Goal: Task Accomplishment & Management: Use online tool/utility

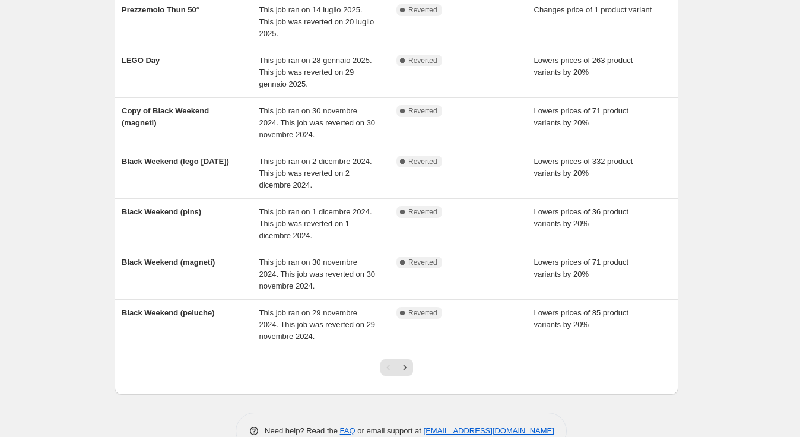
scroll to position [264, 0]
click at [408, 361] on icon "Next" at bounding box center [405, 367] width 12 height 12
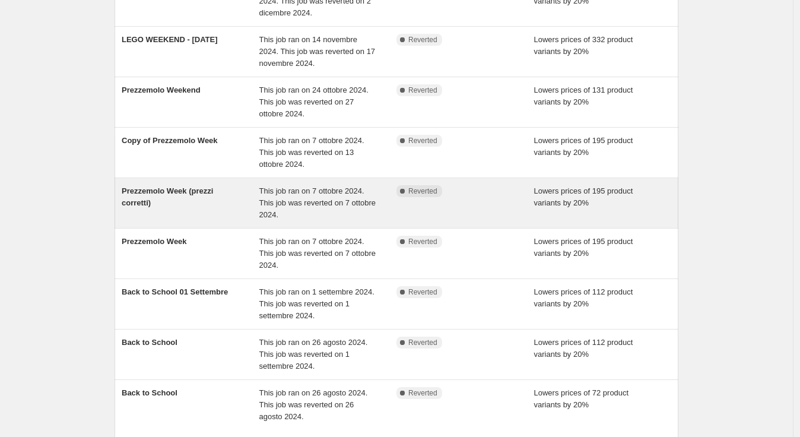
scroll to position [198, 0]
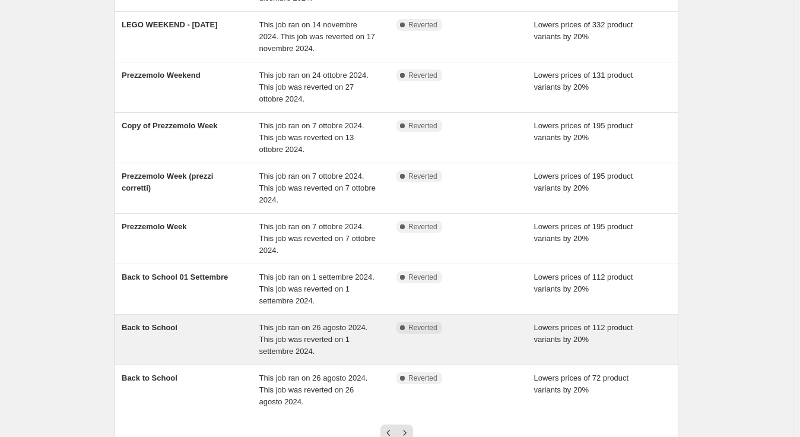
click at [151, 329] on span "Back to School" at bounding box center [150, 327] width 56 height 9
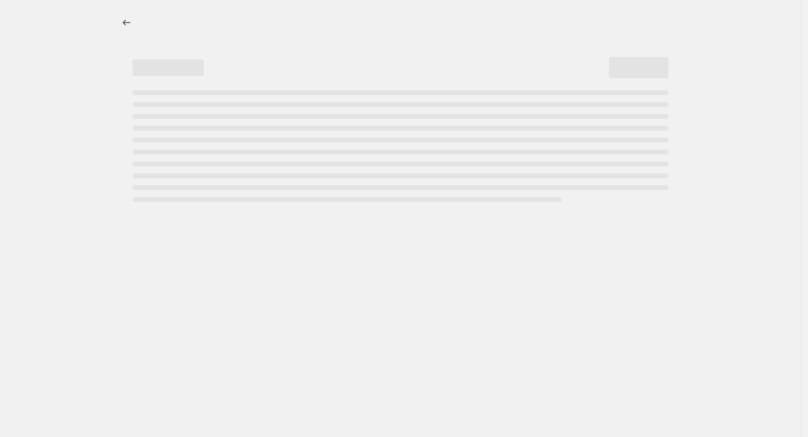
select select "percentage"
select select "collection"
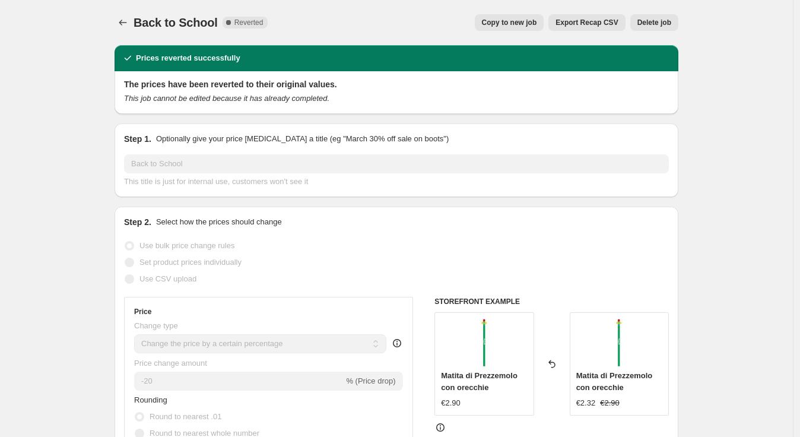
click at [507, 21] on span "Copy to new job" at bounding box center [509, 23] width 55 height 10
select select "percentage"
select select "collection"
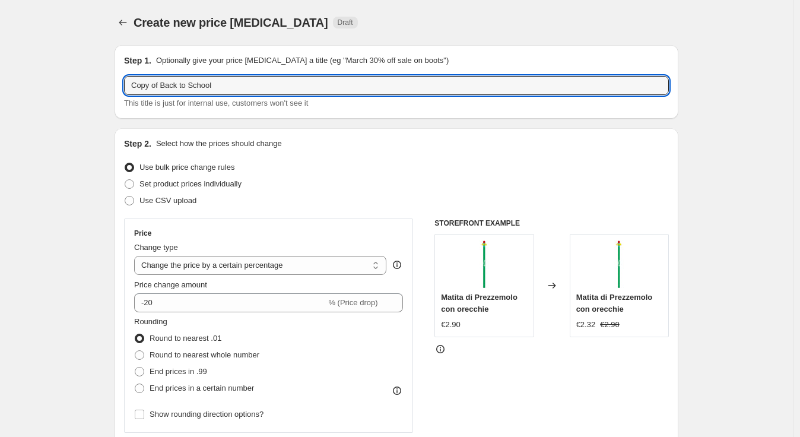
drag, startPoint x: 163, startPoint y: 85, endPoint x: 125, endPoint y: 86, distance: 38.0
click at [125, 86] on div "Step 1. Optionally give your price [MEDICAL_DATA] a title (eg "March 30% off sa…" at bounding box center [397, 82] width 564 height 74
click at [245, 88] on input "Back to School" at bounding box center [396, 85] width 545 height 19
type input "Back to School 2025"
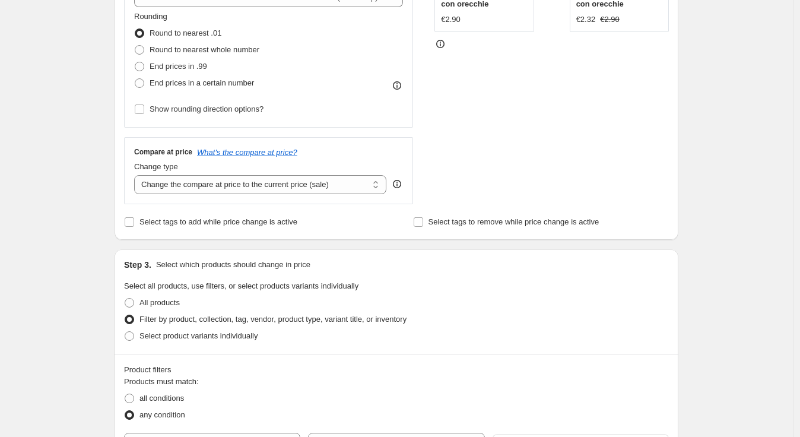
scroll to position [395, 0]
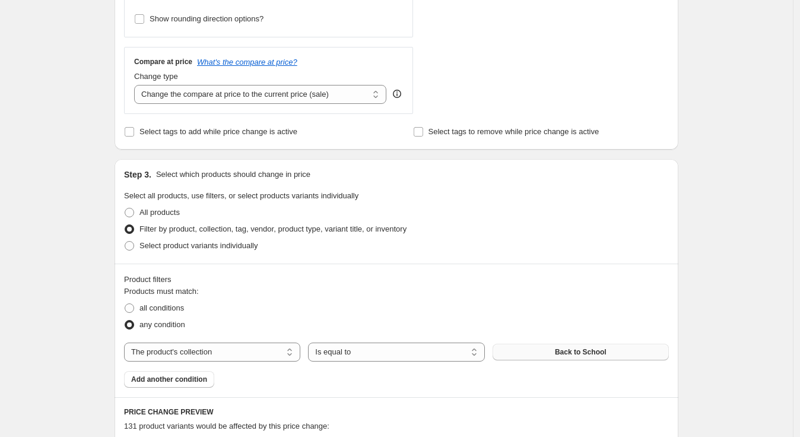
click at [586, 352] on span "Back to School" at bounding box center [581, 352] width 52 height 10
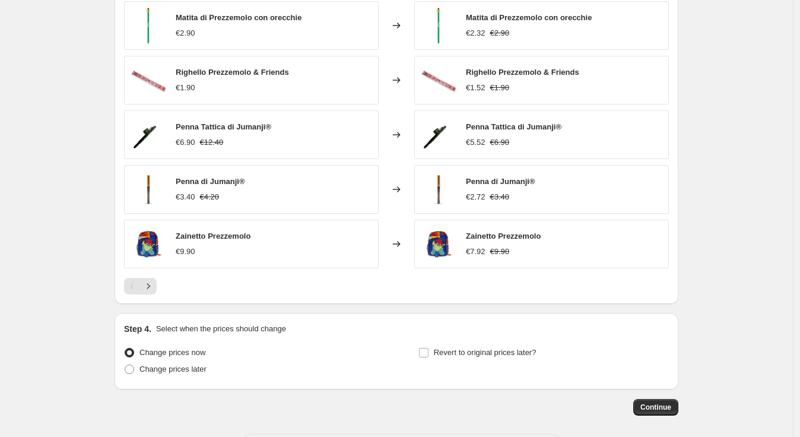
scroll to position [885, 0]
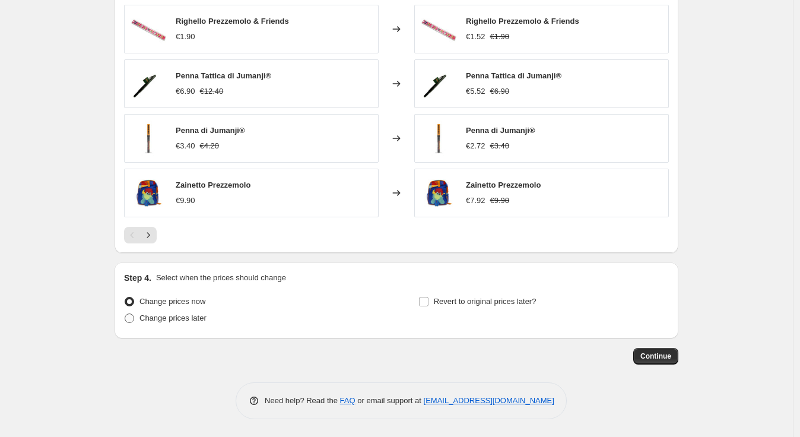
click at [134, 320] on span at bounding box center [130, 319] width 10 height 10
click at [125, 314] on input "Change prices later" at bounding box center [125, 314] width 1 height 1
radio input "true"
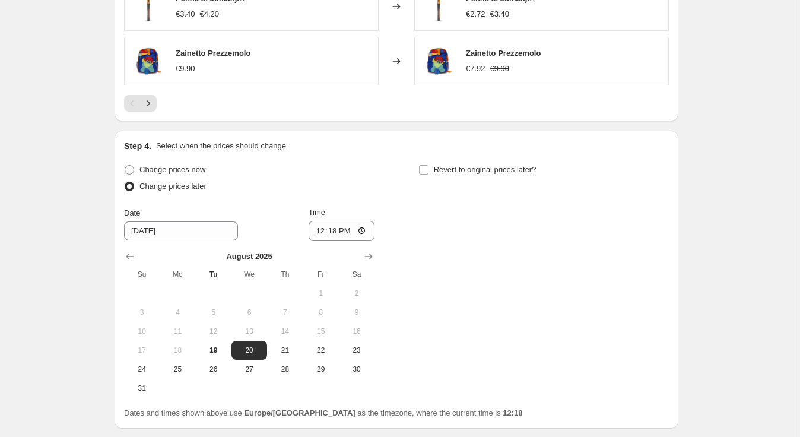
scroll to position [1017, 0]
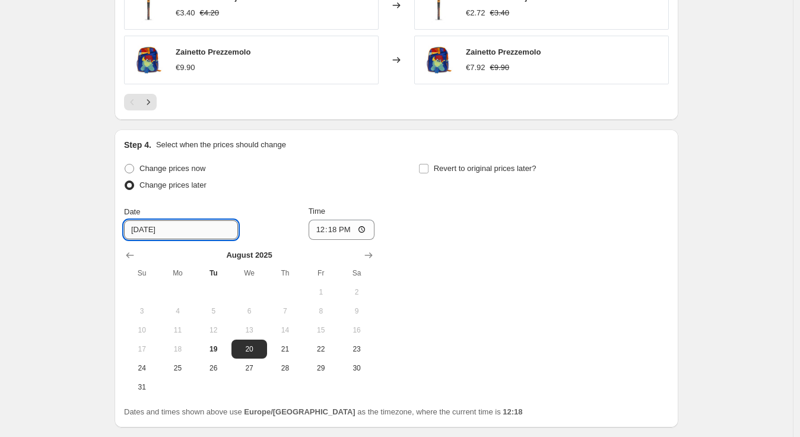
click at [173, 232] on input "[DATE]" at bounding box center [181, 229] width 114 height 19
click at [179, 371] on span "25" at bounding box center [177, 368] width 26 height 10
type input "[DATE]"
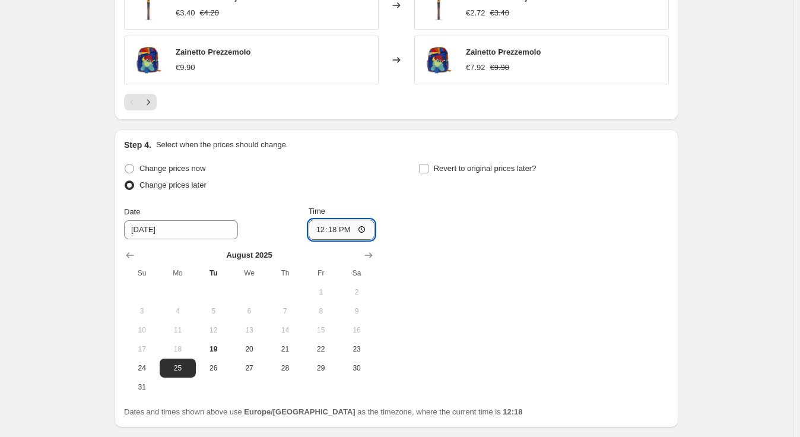
click at [350, 231] on input "12:18" at bounding box center [342, 230] width 67 height 20
click at [363, 238] on input "12:18" at bounding box center [342, 230] width 67 height 20
click at [366, 231] on input "12:18" at bounding box center [342, 230] width 67 height 20
type input "00:00"
click at [426, 253] on div "Change prices now Change prices later Date [DATE] Time 00:00 [DATE] Su Mo Tu We…" at bounding box center [396, 278] width 545 height 236
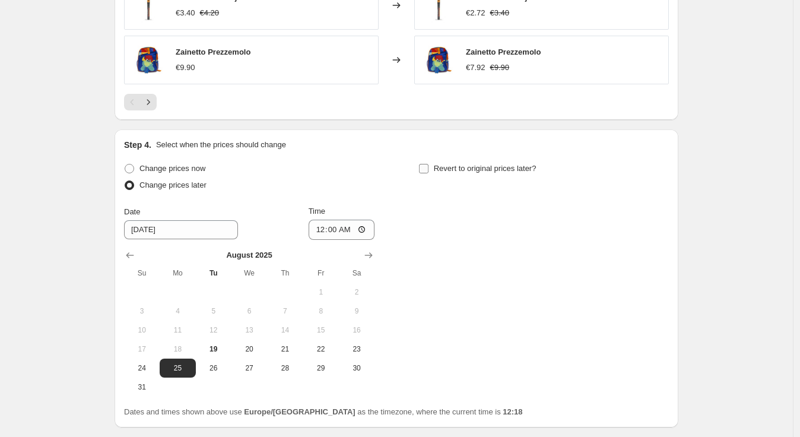
click at [426, 168] on input "Revert to original prices later?" at bounding box center [424, 169] width 10 height 10
checkbox input "true"
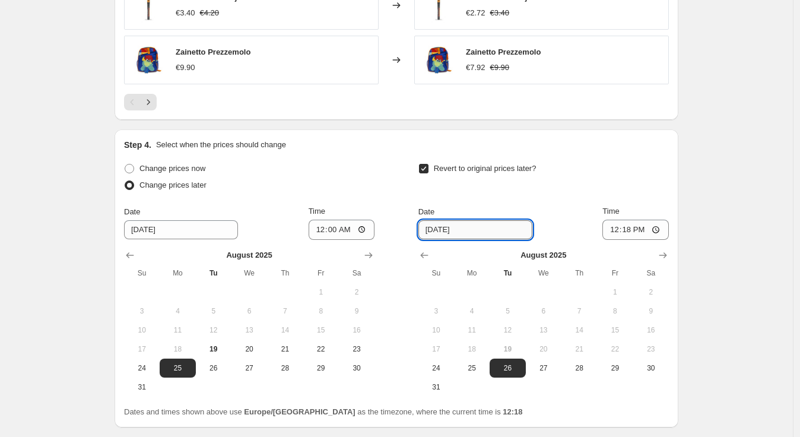
click at [458, 232] on input "[DATE]" at bounding box center [476, 229] width 114 height 19
click at [446, 388] on span "31" at bounding box center [436, 387] width 26 height 10
type input "[DATE]"
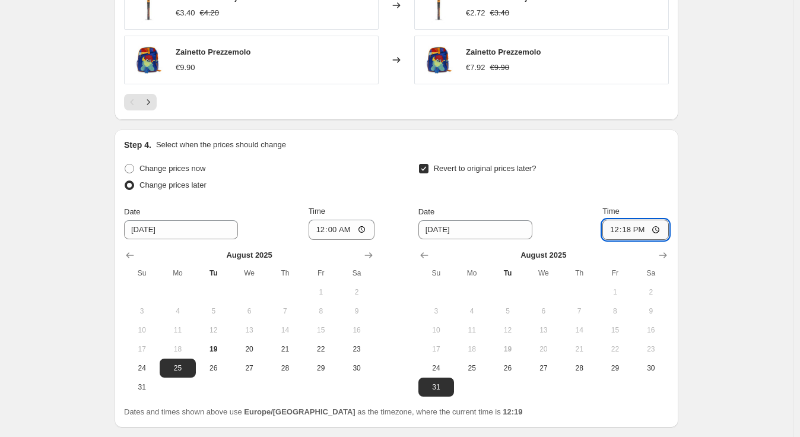
click at [649, 228] on input "12:18" at bounding box center [636, 230] width 67 height 20
click at [656, 232] on input "12:18" at bounding box center [636, 230] width 67 height 20
type input "23:59"
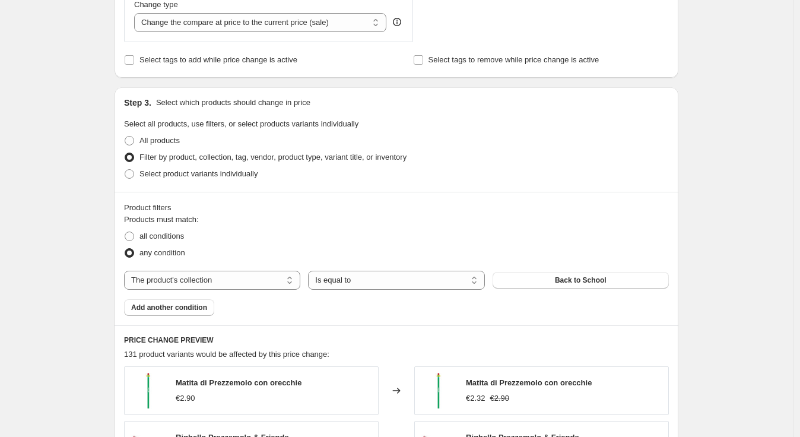
scroll to position [447, 0]
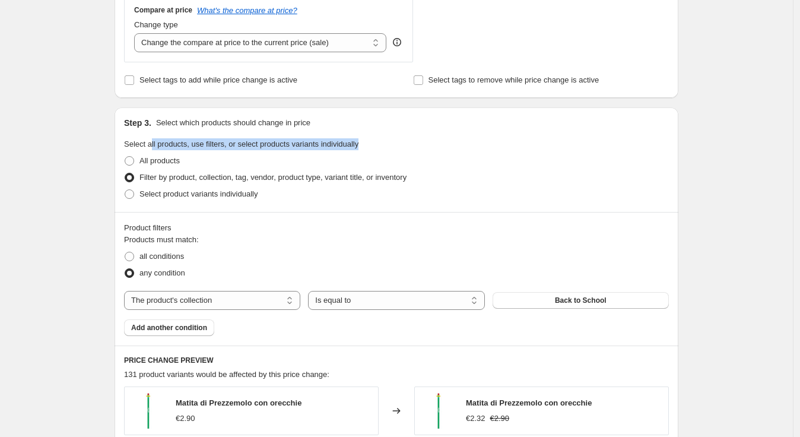
drag, startPoint x: 153, startPoint y: 143, endPoint x: 368, endPoint y: 143, distance: 215.0
click at [368, 143] on fieldset "Select all products, use filters, or select products variants individually All …" at bounding box center [396, 170] width 545 height 64
click at [95, 236] on div "Create new price [MEDICAL_DATA]. This page is ready Create new price [MEDICAL_D…" at bounding box center [396, 324] width 793 height 1543
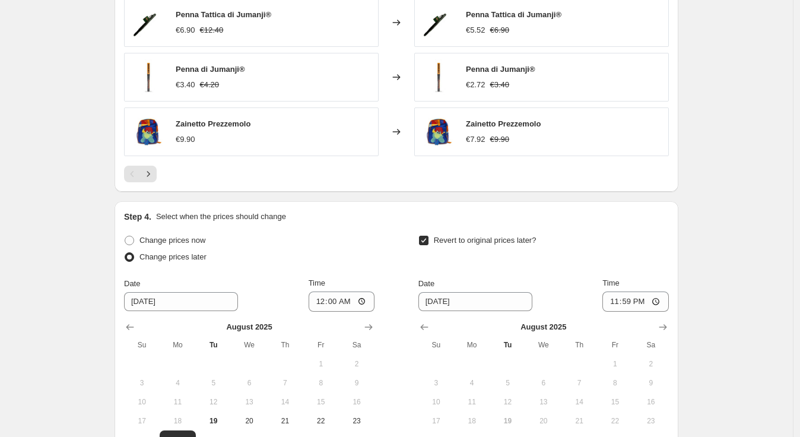
scroll to position [1055, 0]
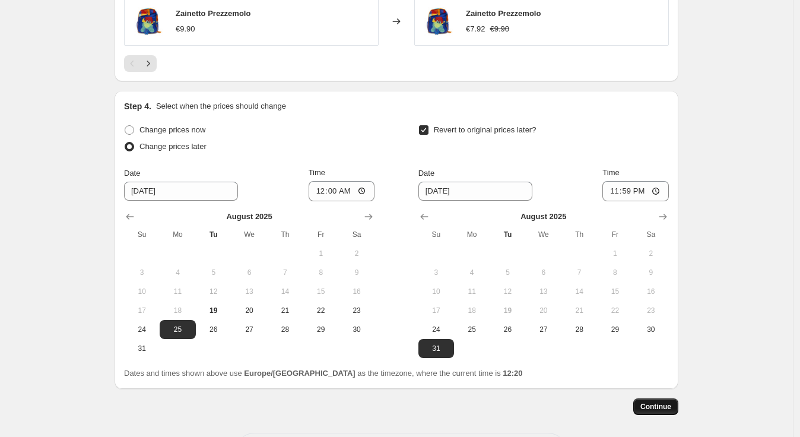
click at [651, 407] on span "Continue" at bounding box center [656, 407] width 31 height 10
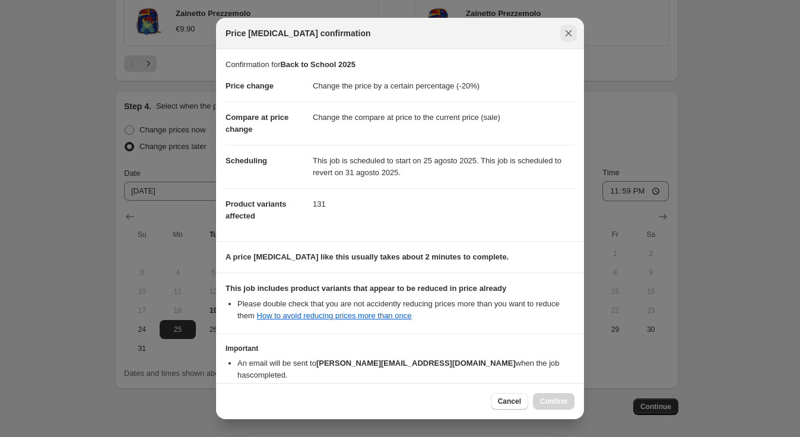
click at [565, 33] on icon "Close" at bounding box center [569, 33] width 12 height 12
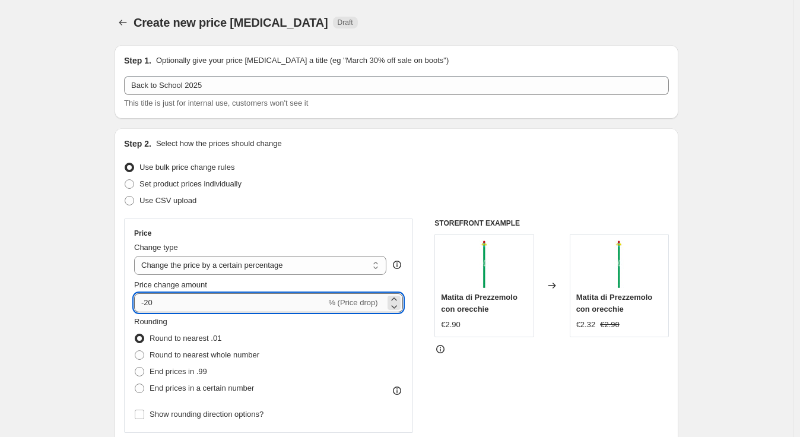
click at [151, 300] on input "-20" at bounding box center [230, 302] width 192 height 19
click at [151, 303] on input "-30" at bounding box center [230, 302] width 192 height 19
type input "-20"
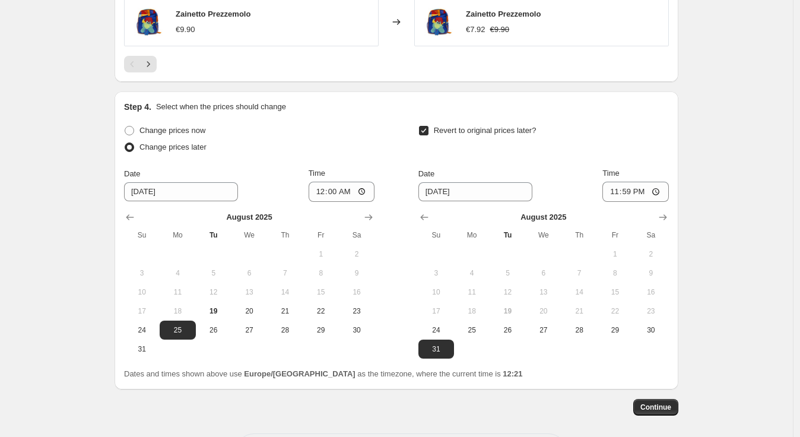
scroll to position [1055, 0]
click at [645, 403] on span "Continue" at bounding box center [656, 407] width 31 height 10
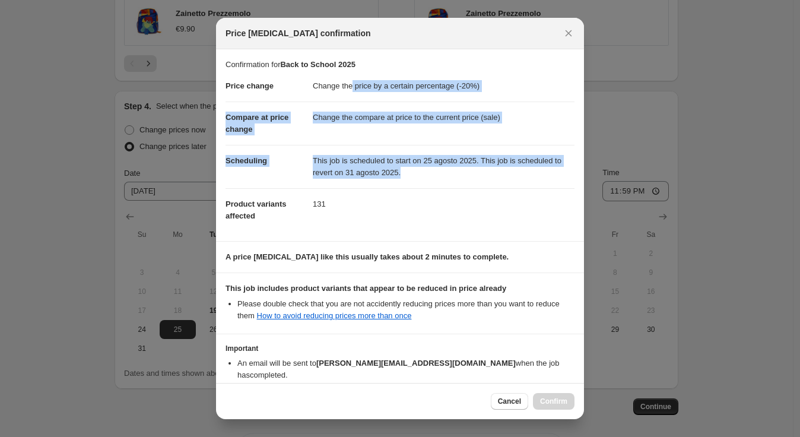
drag, startPoint x: 349, startPoint y: 86, endPoint x: 467, endPoint y: 174, distance: 147.3
click at [490, 176] on dl "Price change Change the price by a certain percentage (-20%) Compare at price c…" at bounding box center [400, 151] width 349 height 161
click at [410, 172] on dd "This job is scheduled to start on 25 agosto 2025. This job is scheduled to reve…" at bounding box center [444, 166] width 262 height 43
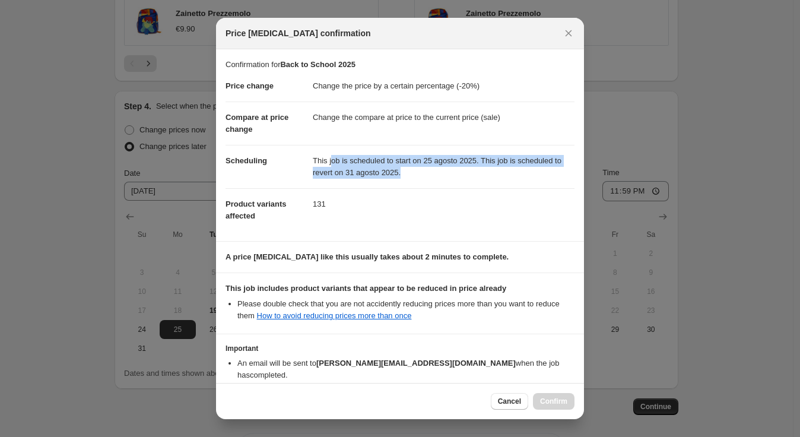
drag, startPoint x: 330, startPoint y: 163, endPoint x: 419, endPoint y: 175, distance: 90.4
click at [419, 175] on dd "This job is scheduled to start on 25 agosto 2025. This job is scheduled to reve…" at bounding box center [444, 166] width 262 height 43
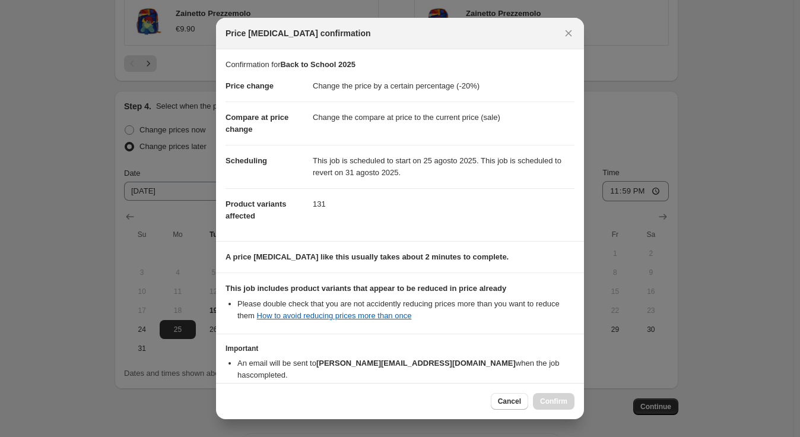
click at [318, 207] on dd "131" at bounding box center [444, 203] width 262 height 31
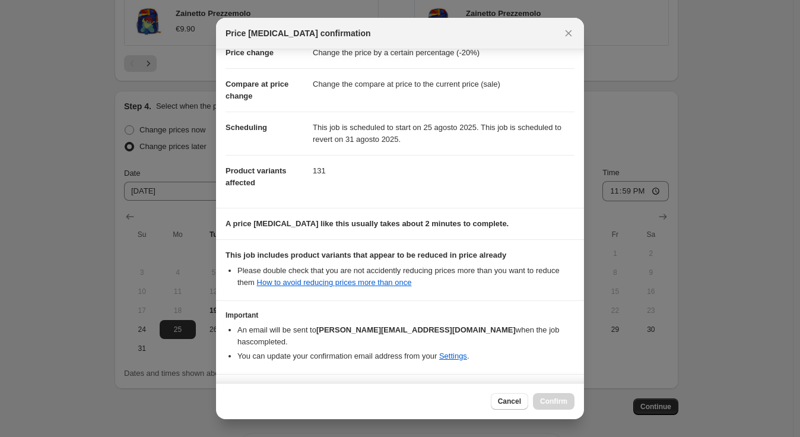
scroll to position [61, 0]
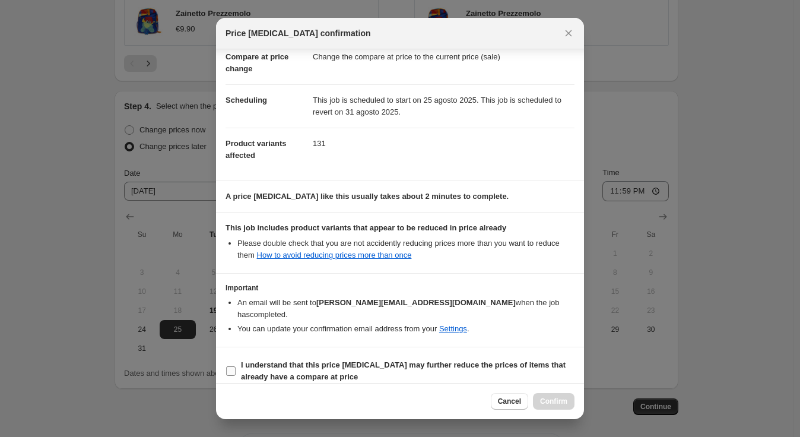
click at [230, 366] on input "I understand that this price [MEDICAL_DATA] may further reduce the prices of it…" at bounding box center [231, 371] width 10 height 10
checkbox input "true"
click at [550, 401] on span "Confirm" at bounding box center [553, 402] width 27 height 10
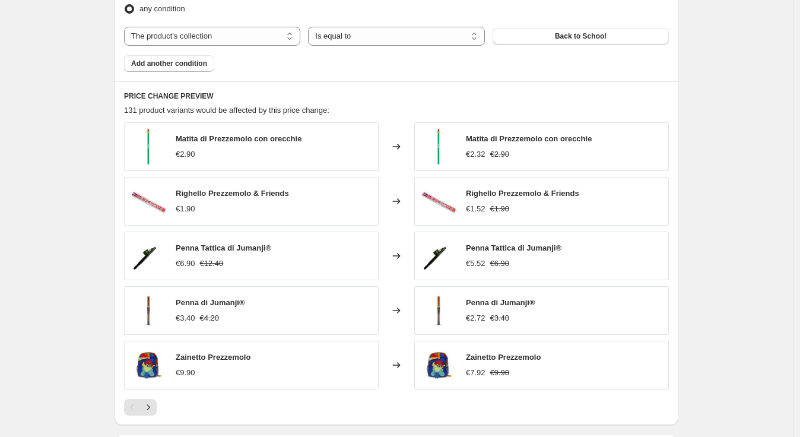
scroll to position [454, 0]
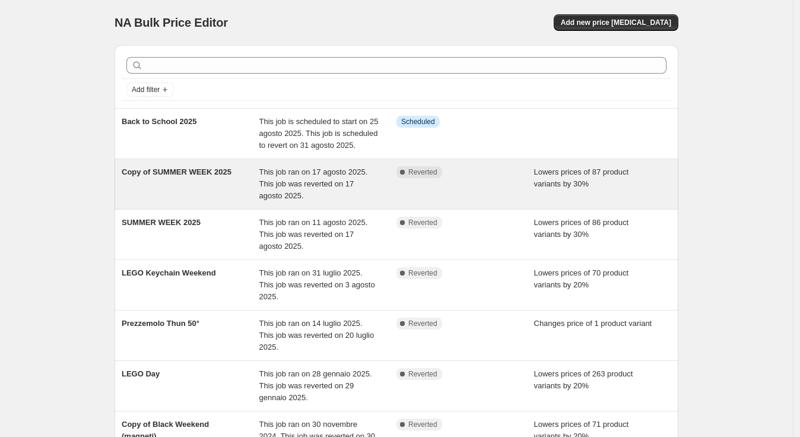
click at [173, 175] on span "Copy of SUMMER WEEK 2025" at bounding box center [177, 171] width 110 height 9
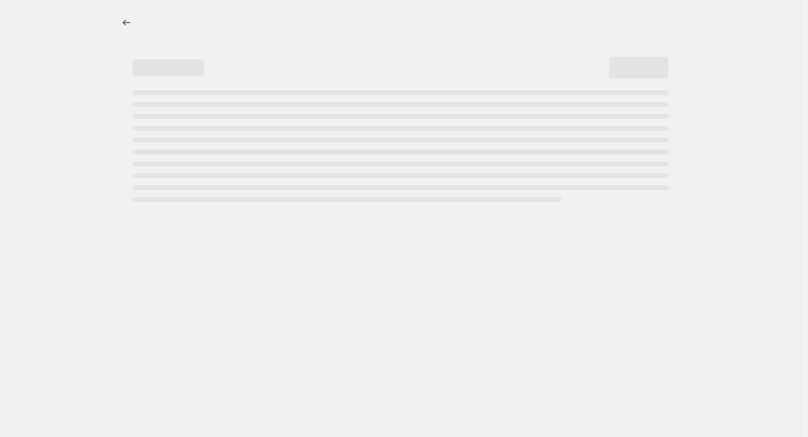
select select "percentage"
select select "collection"
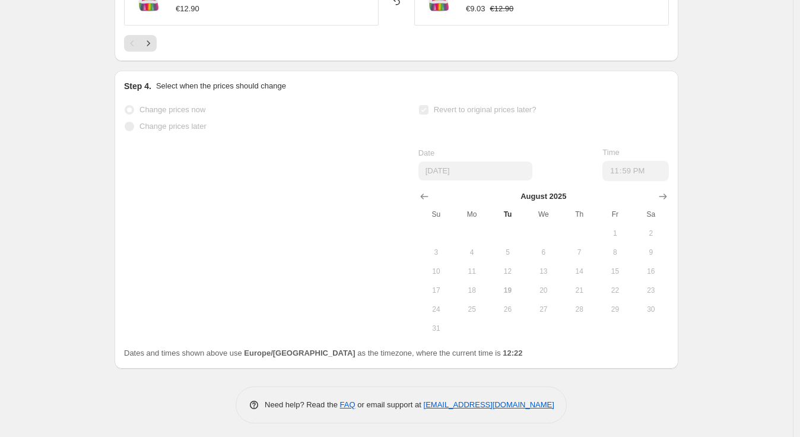
scroll to position [1159, 0]
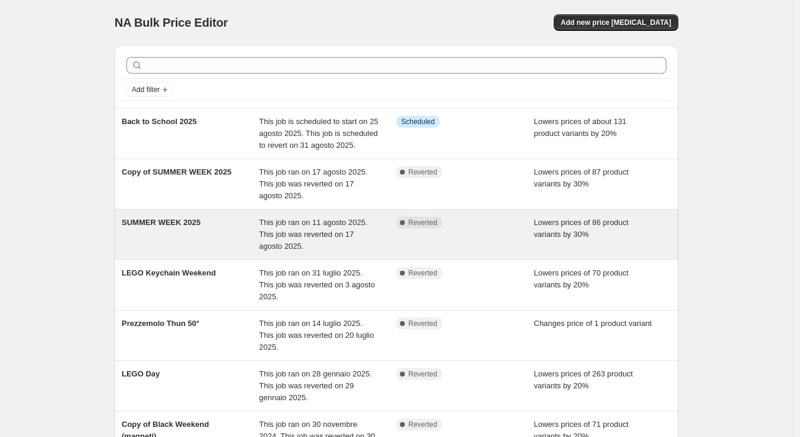
click at [360, 241] on div "This job ran on 11 agosto 2025. This job was reverted on 17 agosto 2025." at bounding box center [328, 235] width 138 height 36
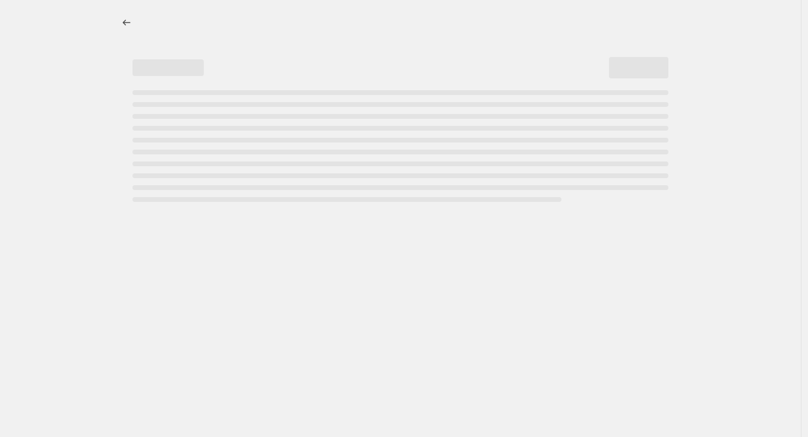
select select "percentage"
select select "collection"
